Goal: Transaction & Acquisition: Purchase product/service

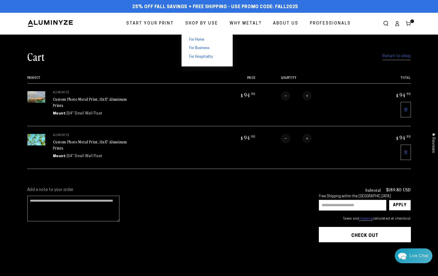
click at [192, 39] on span "For Home" at bounding box center [196, 39] width 15 height 5
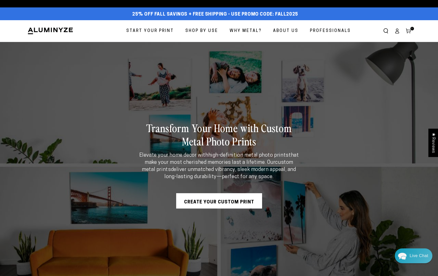
click at [225, 207] on link "Create Your Custom Print" at bounding box center [219, 200] width 86 height 15
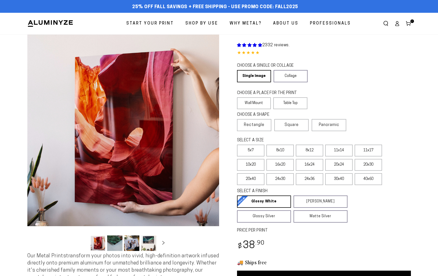
select select "**********"
click at [261, 109] on label "Wall Mount" at bounding box center [254, 103] width 34 height 12
click at [293, 128] on span "Square" at bounding box center [291, 125] width 14 height 6
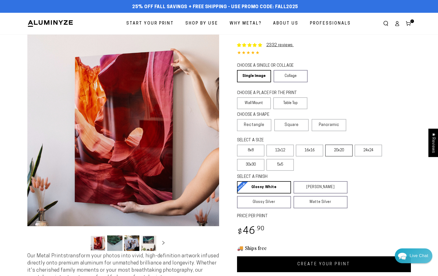
click at [340, 156] on label "20x20" at bounding box center [338, 151] width 27 height 12
click at [315, 156] on label "16x16" at bounding box center [309, 151] width 27 height 12
click at [344, 156] on label "20x20" at bounding box center [338, 151] width 27 height 12
click at [347, 156] on label "20x20" at bounding box center [338, 151] width 27 height 12
click at [341, 156] on label "20x20" at bounding box center [338, 151] width 27 height 12
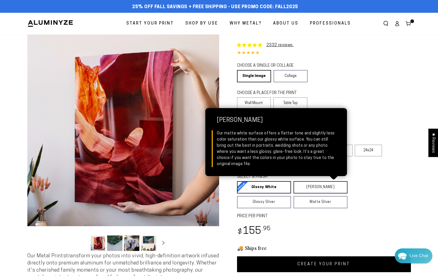
click at [329, 193] on link "[PERSON_NAME] Matte White Our matte white surface offers a flatter tone and sli…" at bounding box center [320, 187] width 54 height 12
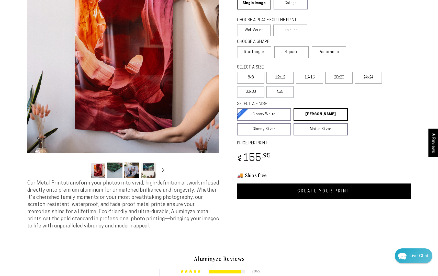
scroll to position [77, 0]
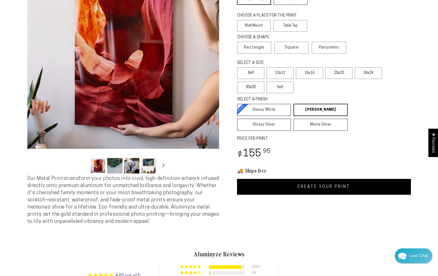
click at [324, 195] on link "CREATE YOUR PRINT" at bounding box center [324, 187] width 174 height 16
